Goal: Task Accomplishment & Management: Use online tool/utility

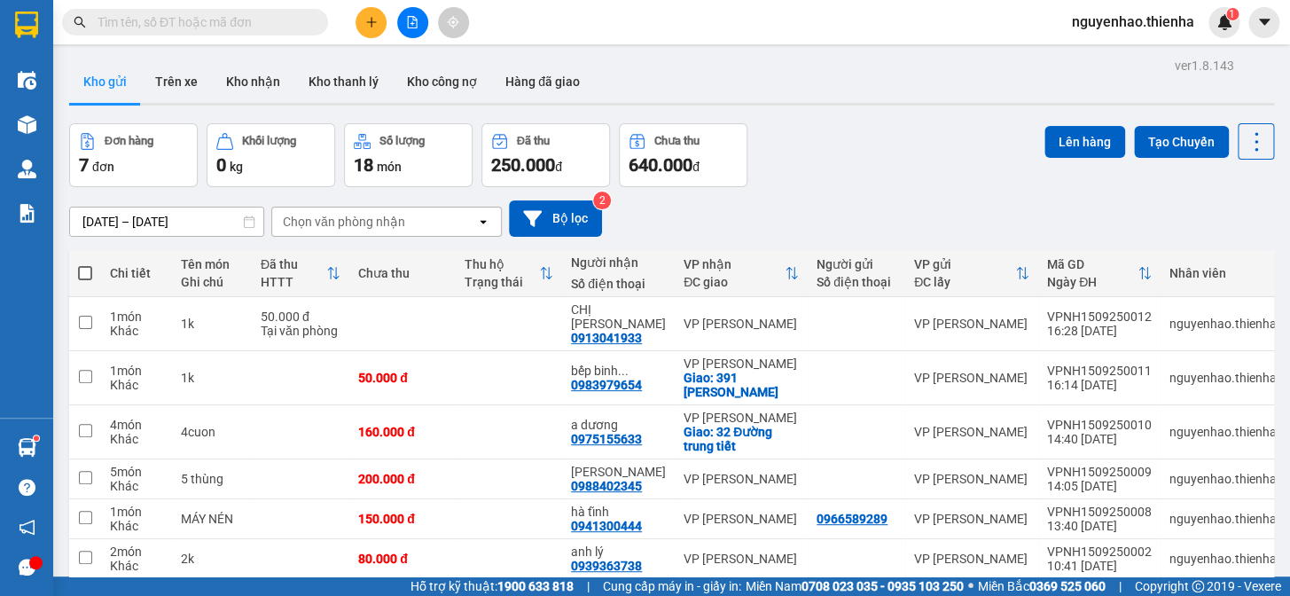
click at [191, 89] on button "Trên xe" at bounding box center [176, 81] width 71 height 43
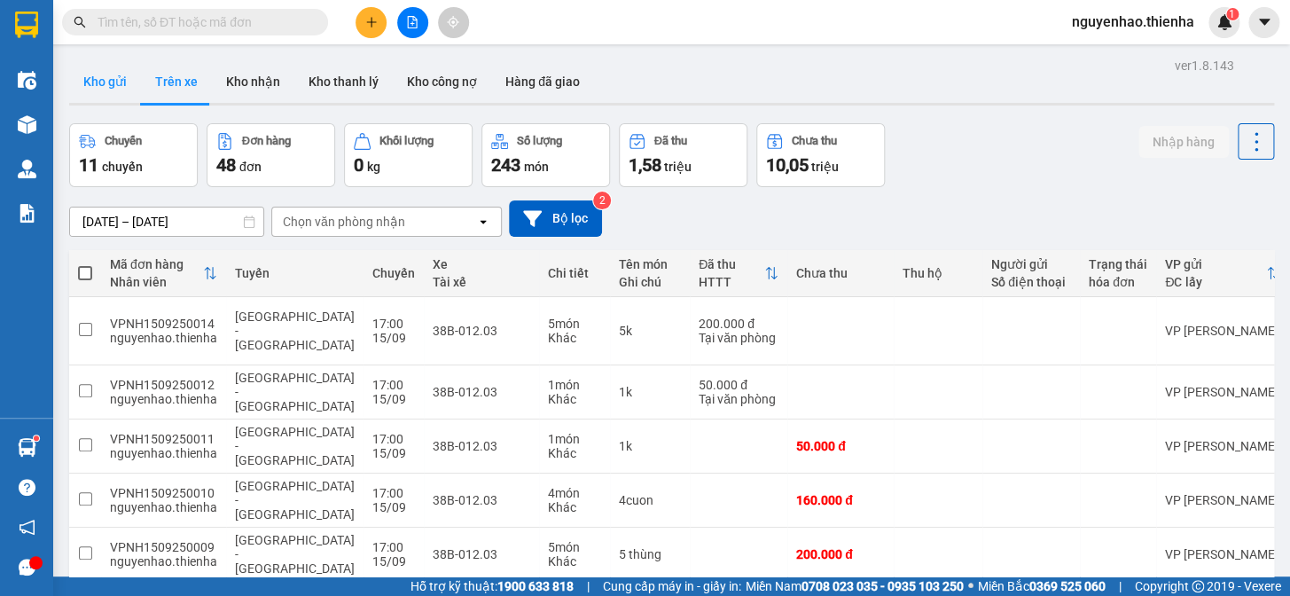
click at [105, 89] on button "Kho gửi" at bounding box center [105, 81] width 72 height 43
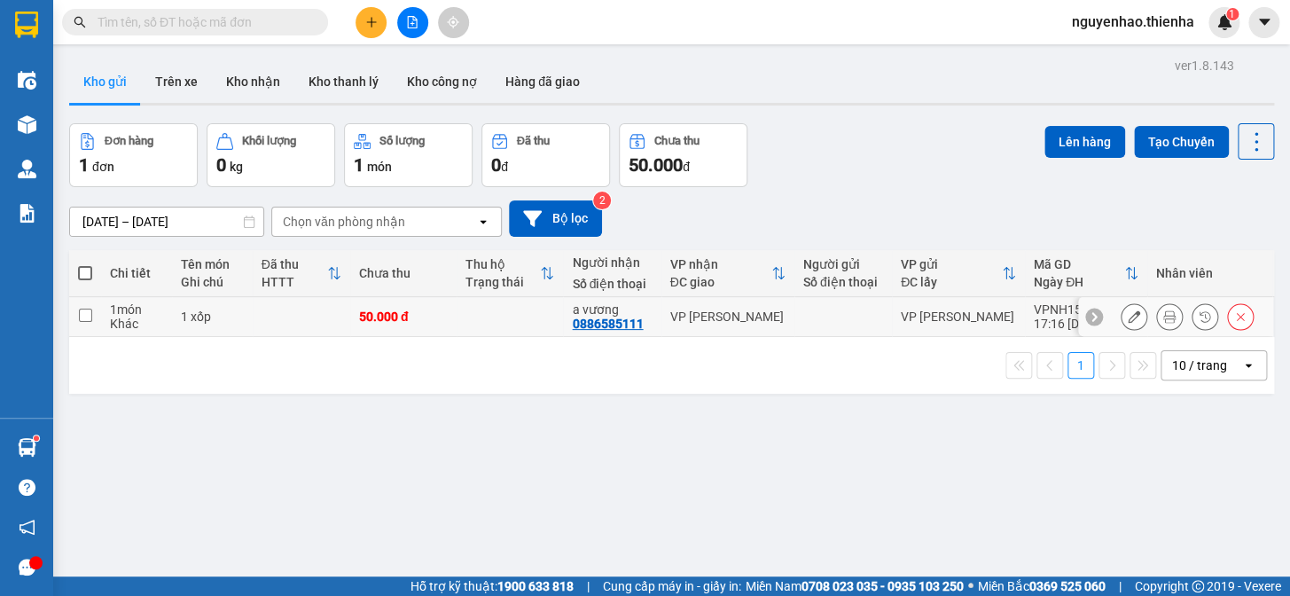
click at [1163, 311] on icon at bounding box center [1169, 316] width 12 height 12
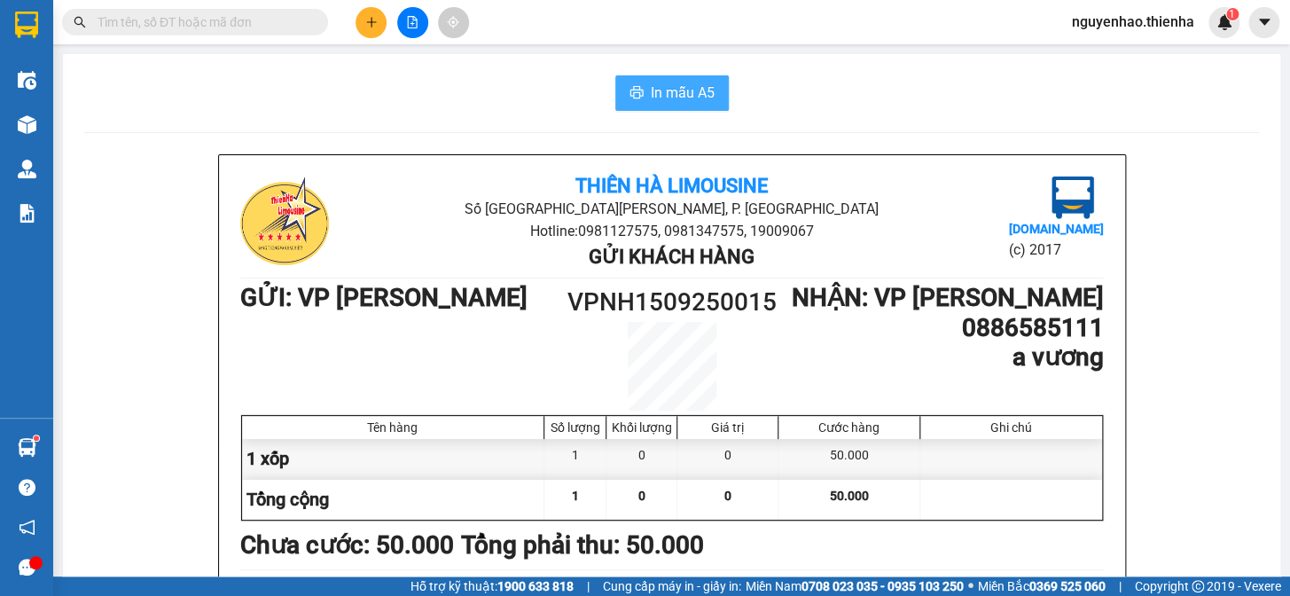
click at [694, 98] on span "In mẫu A5" at bounding box center [683, 93] width 64 height 22
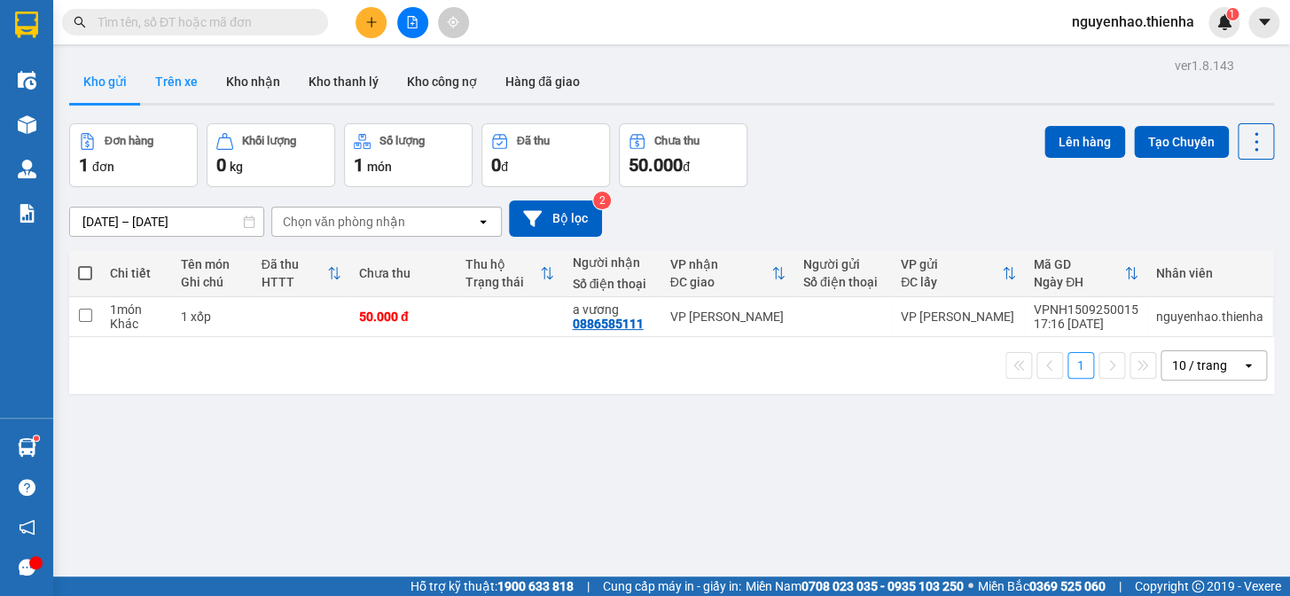
click at [167, 79] on button "Trên xe" at bounding box center [176, 81] width 71 height 43
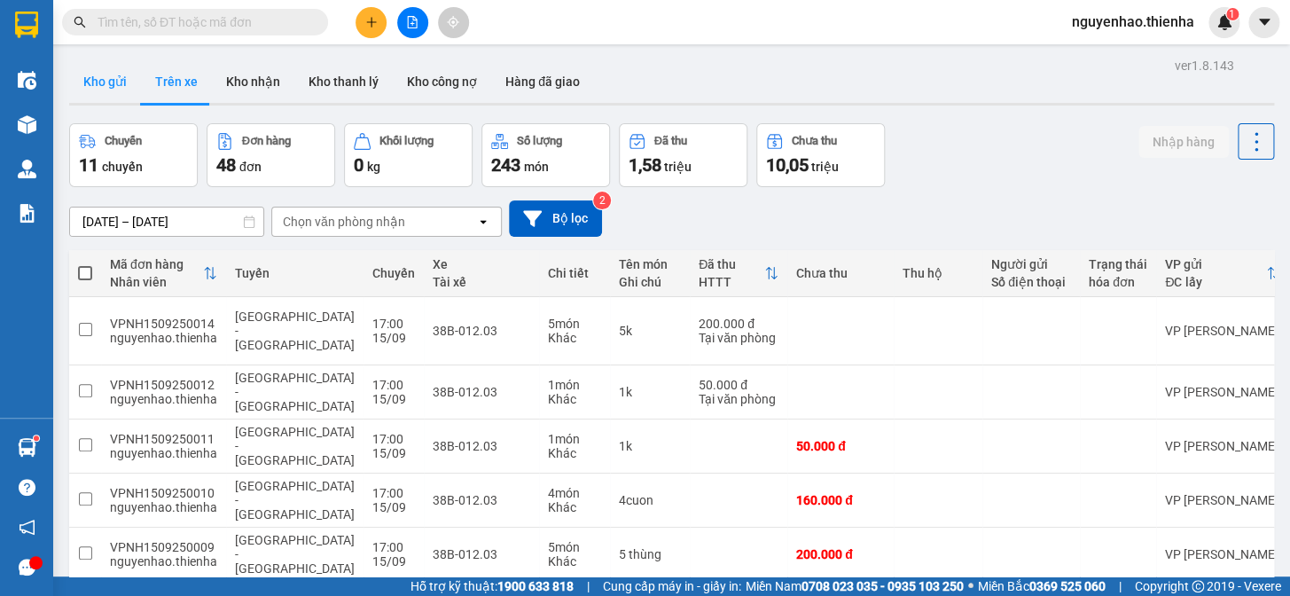
click at [119, 90] on button "Kho gửi" at bounding box center [105, 81] width 72 height 43
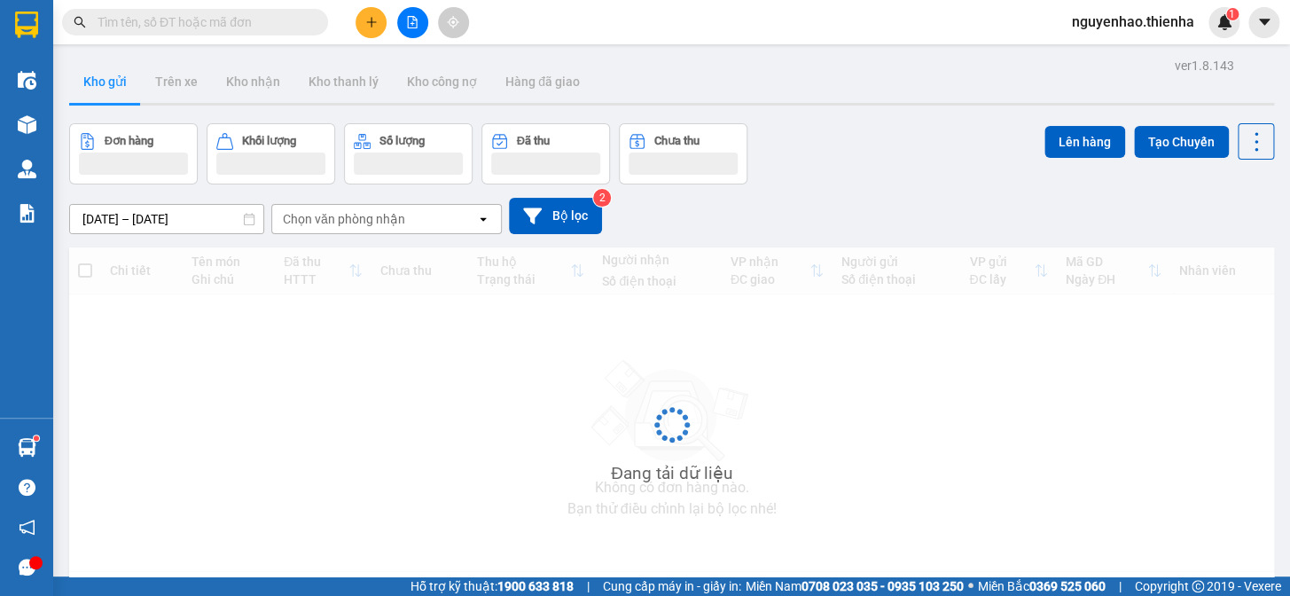
click at [119, 90] on button "Kho gửi" at bounding box center [105, 81] width 72 height 43
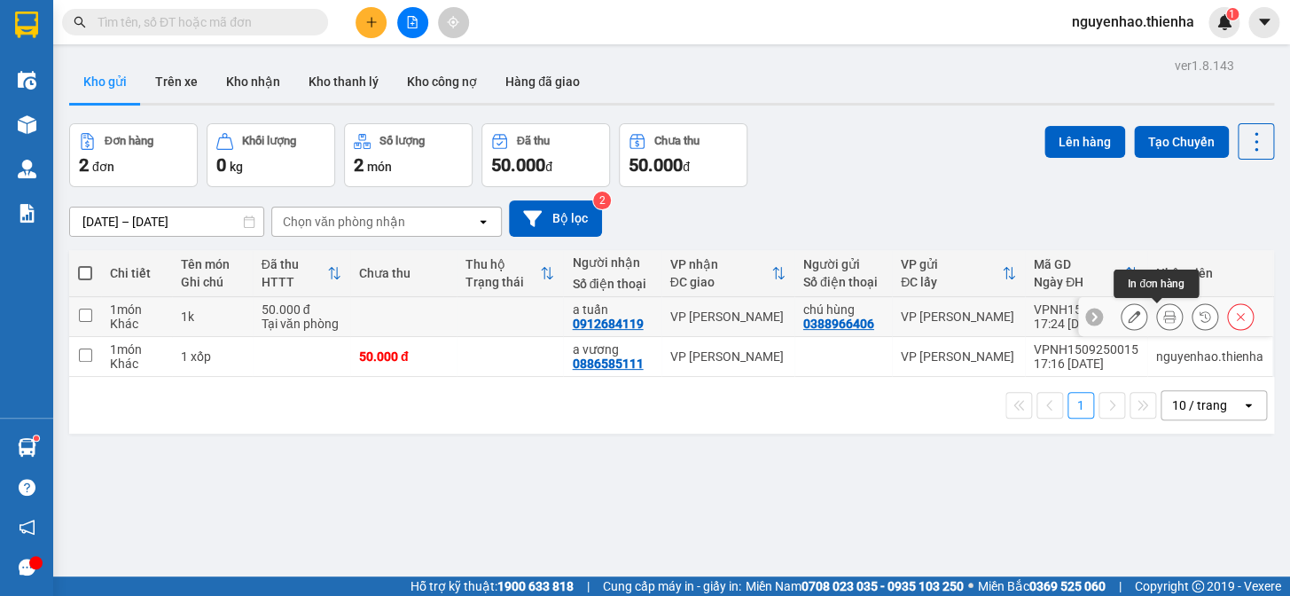
click at [1157, 316] on button at bounding box center [1169, 316] width 25 height 31
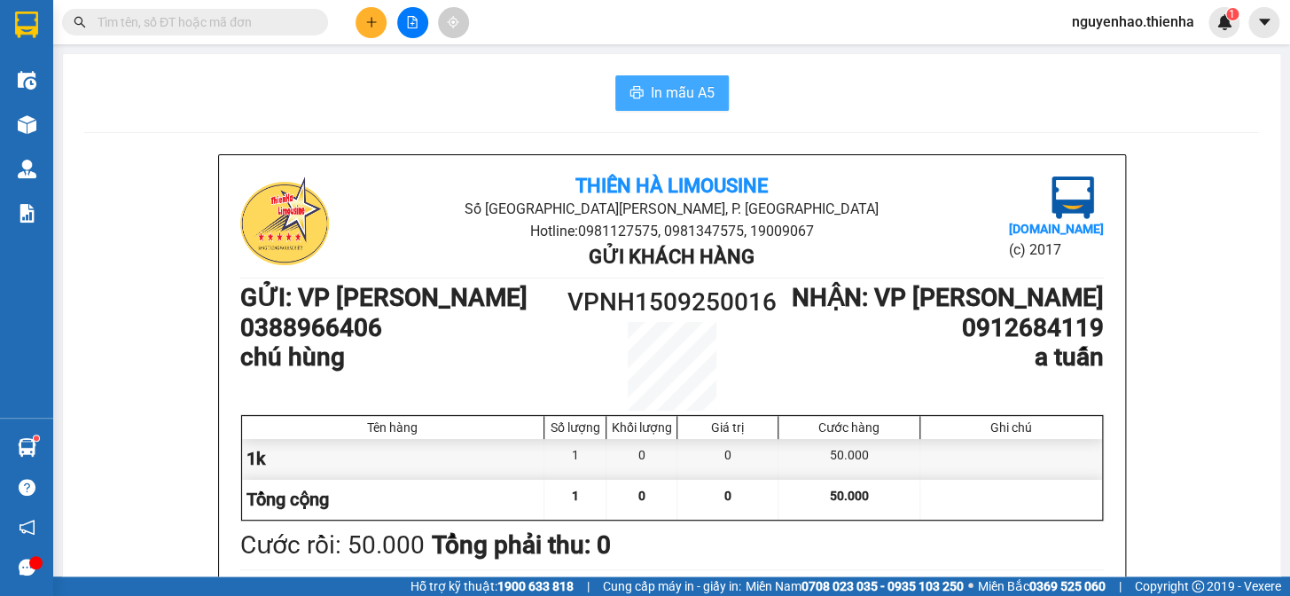
drag, startPoint x: 671, startPoint y: 93, endPoint x: 890, endPoint y: 277, distance: 286.3
click at [671, 92] on span "In mẫu A5" at bounding box center [683, 93] width 64 height 22
